Goal: Browse casually

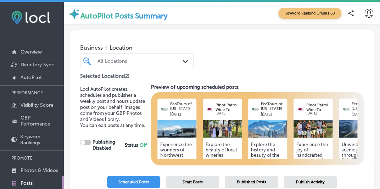
click at [176, 132] on img at bounding box center [176, 129] width 39 height 18
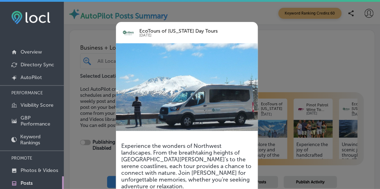
scroll to position [31, 0]
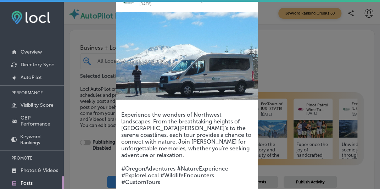
checkbox input "true"
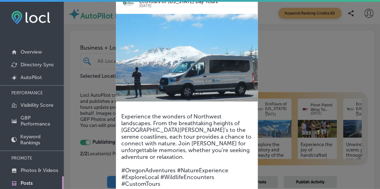
scroll to position [0, 0]
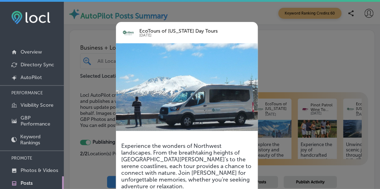
click at [316, 63] on div at bounding box center [190, 94] width 380 height 189
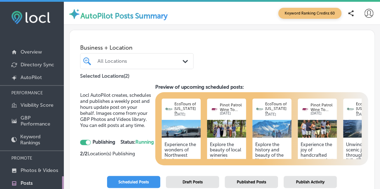
click at [226, 121] on img at bounding box center [226, 129] width 39 height 18
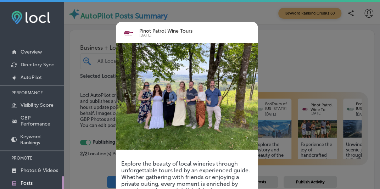
click at [288, 70] on div at bounding box center [190, 94] width 380 height 189
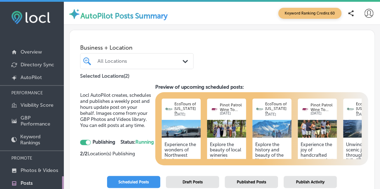
click at [266, 126] on img at bounding box center [272, 129] width 39 height 18
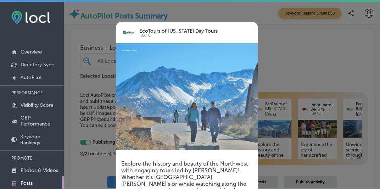
scroll to position [31, 0]
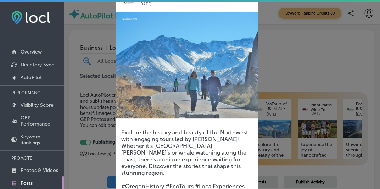
click at [284, 75] on div at bounding box center [190, 94] width 380 height 189
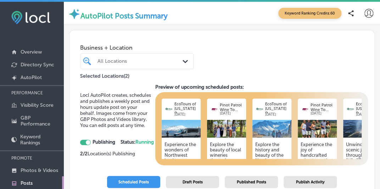
click at [314, 128] on img at bounding box center [317, 129] width 39 height 18
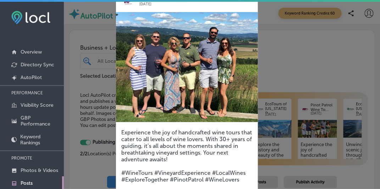
scroll to position [62, 0]
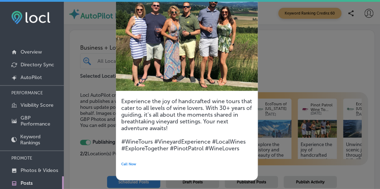
click at [300, 60] on div at bounding box center [190, 94] width 380 height 189
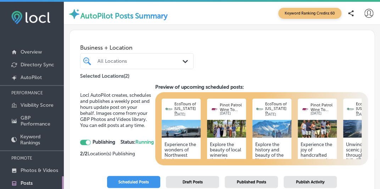
click at [349, 124] on img at bounding box center [362, 129] width 39 height 18
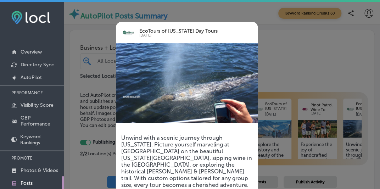
click at [278, 54] on div at bounding box center [190, 94] width 380 height 189
